Goal: Information Seeking & Learning: Learn about a topic

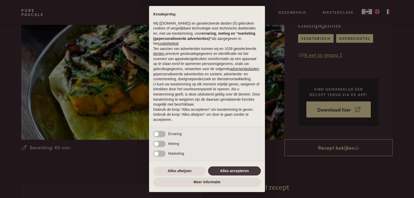
click at [248, 172] on button "Alles accepteren" at bounding box center [234, 170] width 53 height 9
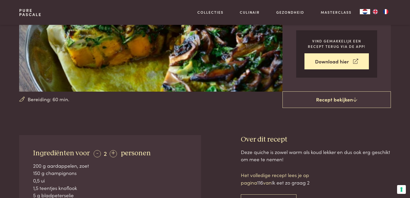
scroll to position [153, 0]
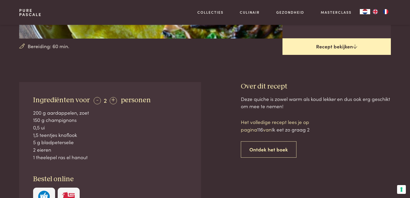
click at [335, 52] on link "Recept bekijken" at bounding box center [337, 46] width 108 height 17
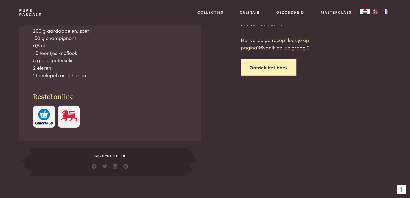
click at [274, 74] on link "Ontdek het boek" at bounding box center [269, 67] width 56 height 16
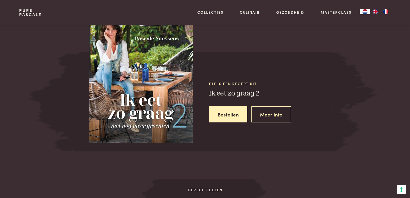
scroll to position [466, 0]
